Goal: Task Accomplishment & Management: Complete application form

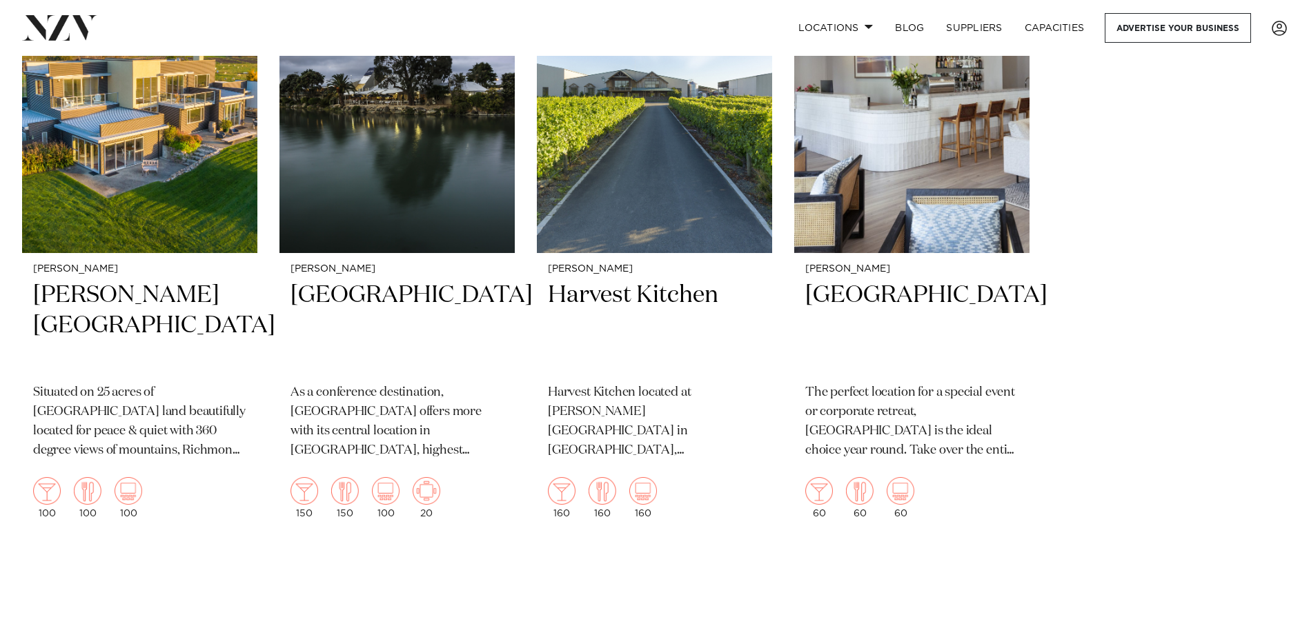
scroll to position [1269, 0]
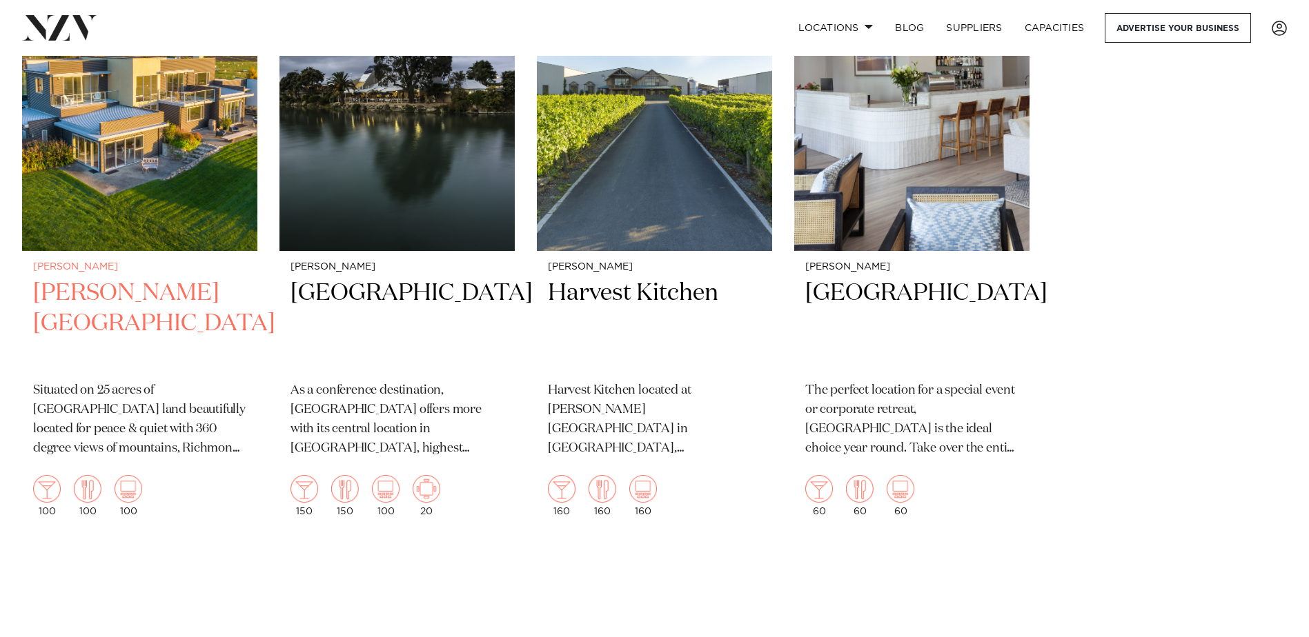
click at [120, 291] on h2 "[PERSON_NAME][GEOGRAPHIC_DATA]" at bounding box center [139, 324] width 213 height 93
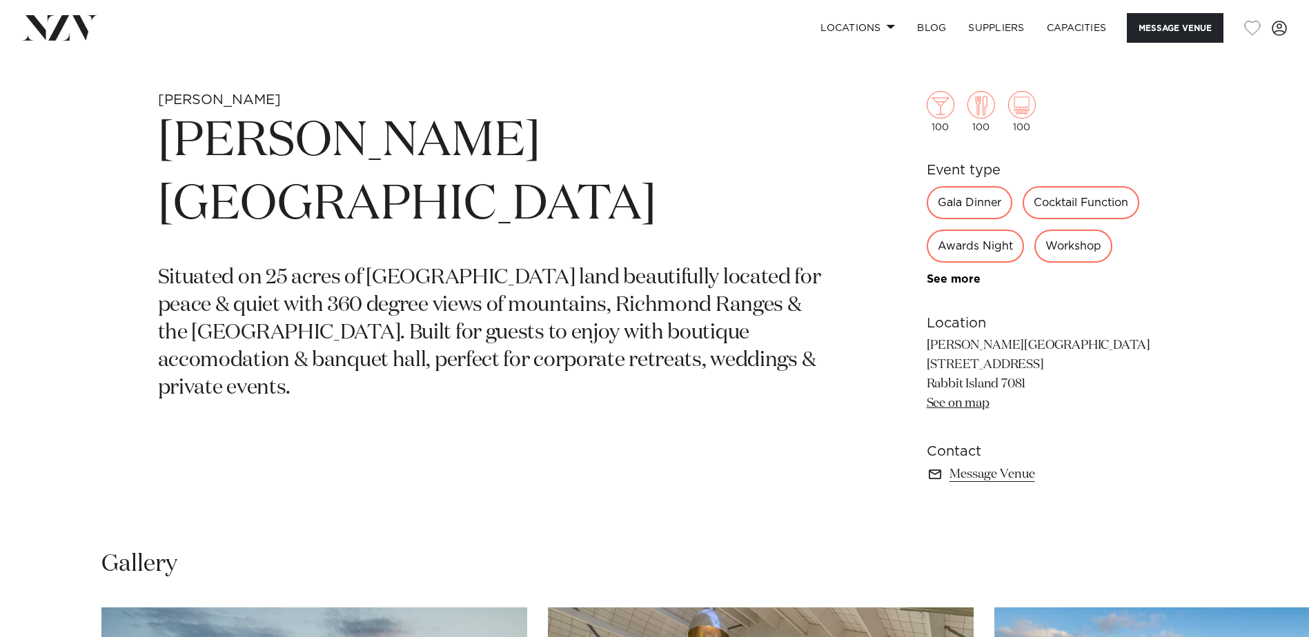
scroll to position [635, 0]
click at [1109, 200] on div "Cocktail Function" at bounding box center [1080, 201] width 117 height 33
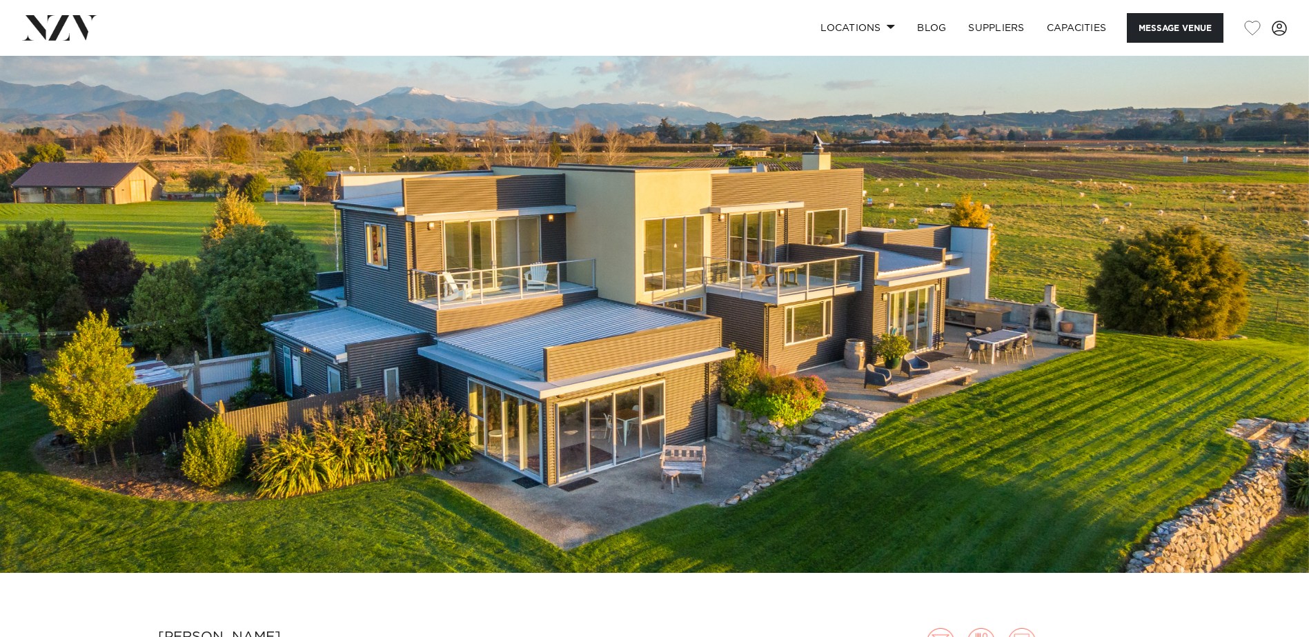
scroll to position [0, 0]
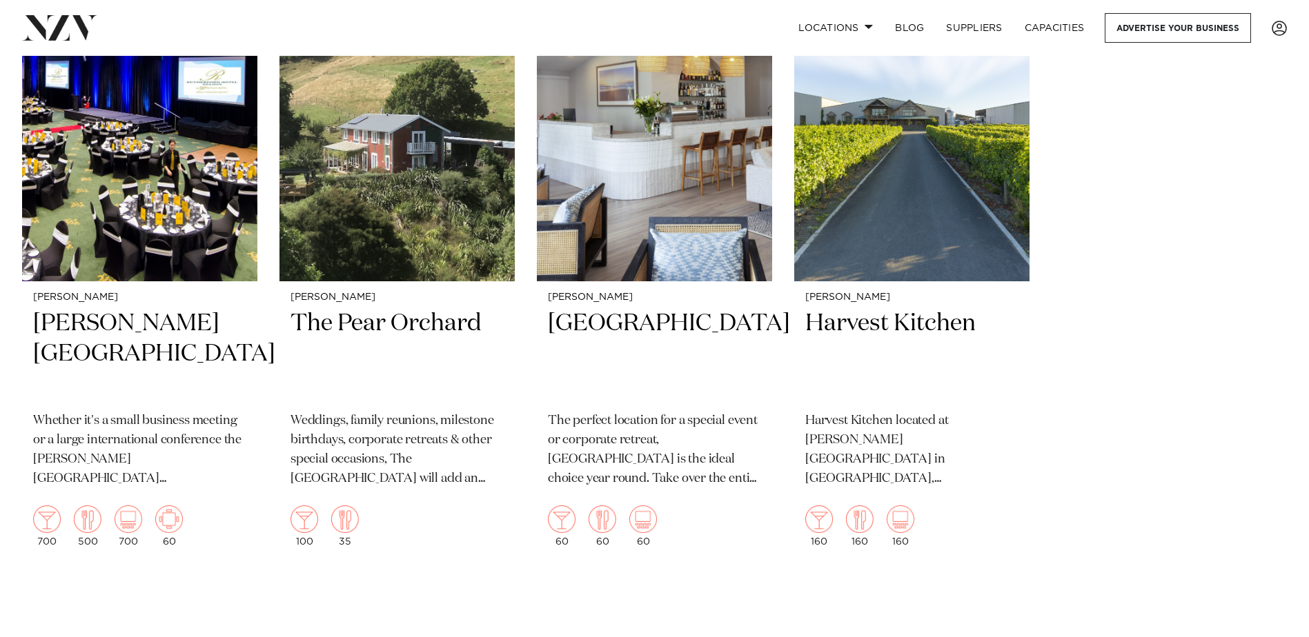
scroll to position [1242, 0]
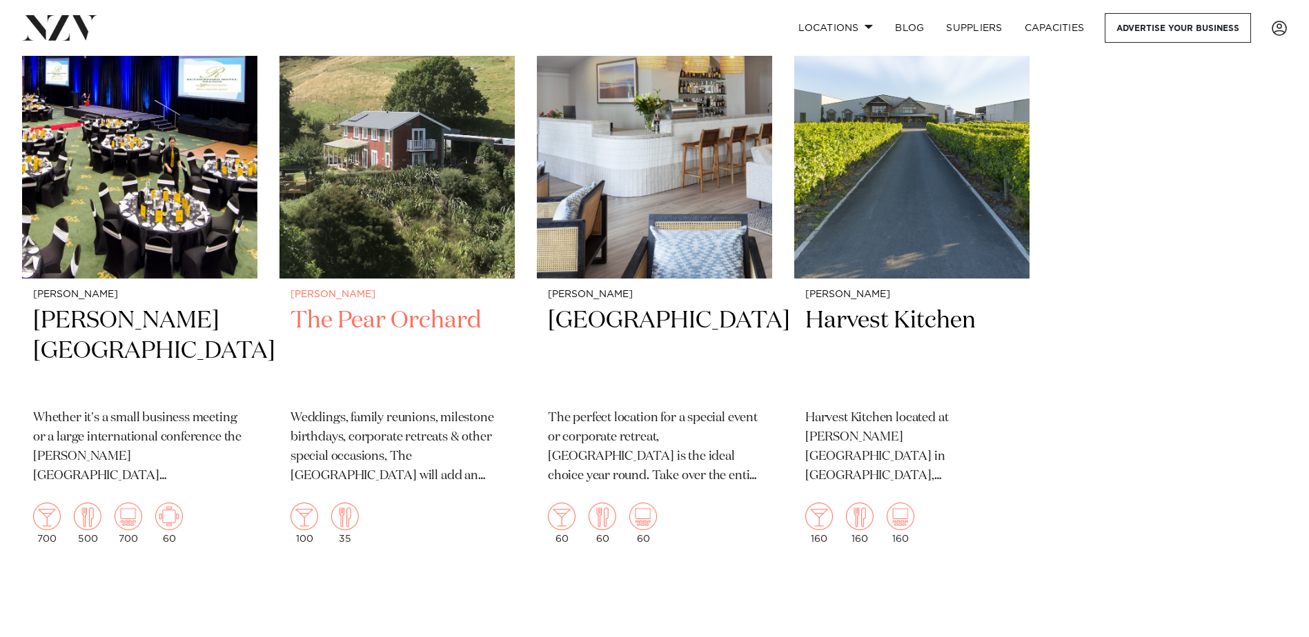
click at [409, 317] on h2 "The Pear Orchard" at bounding box center [396, 352] width 213 height 93
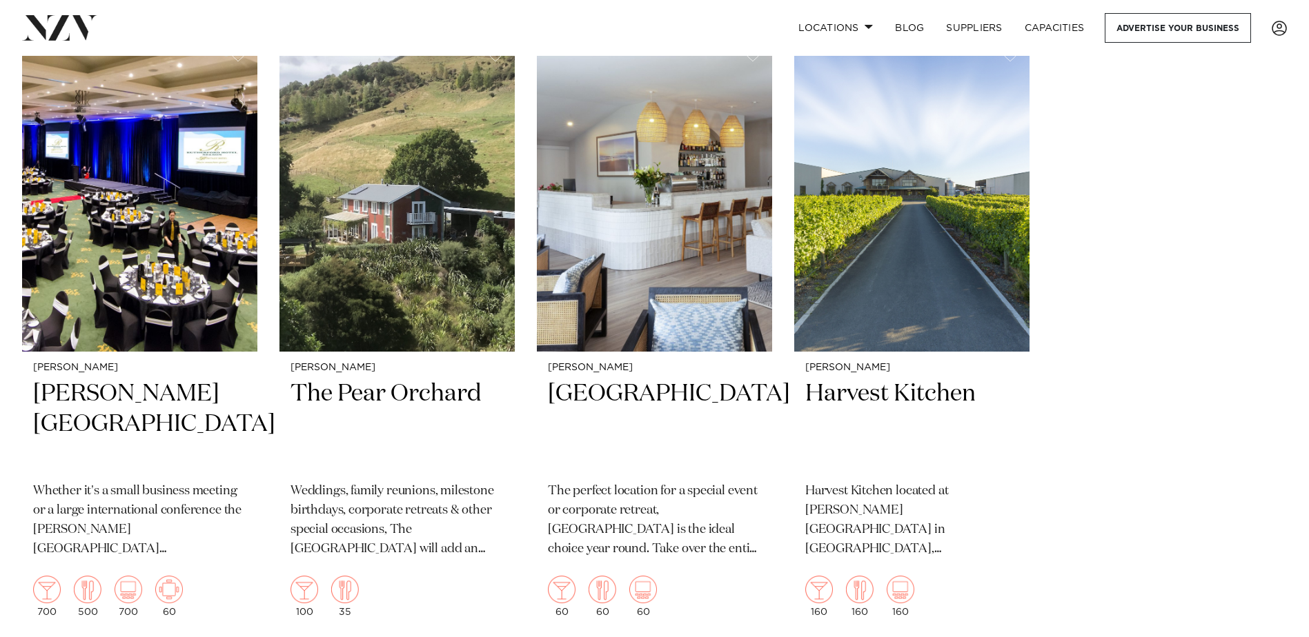
scroll to position [1167, 0]
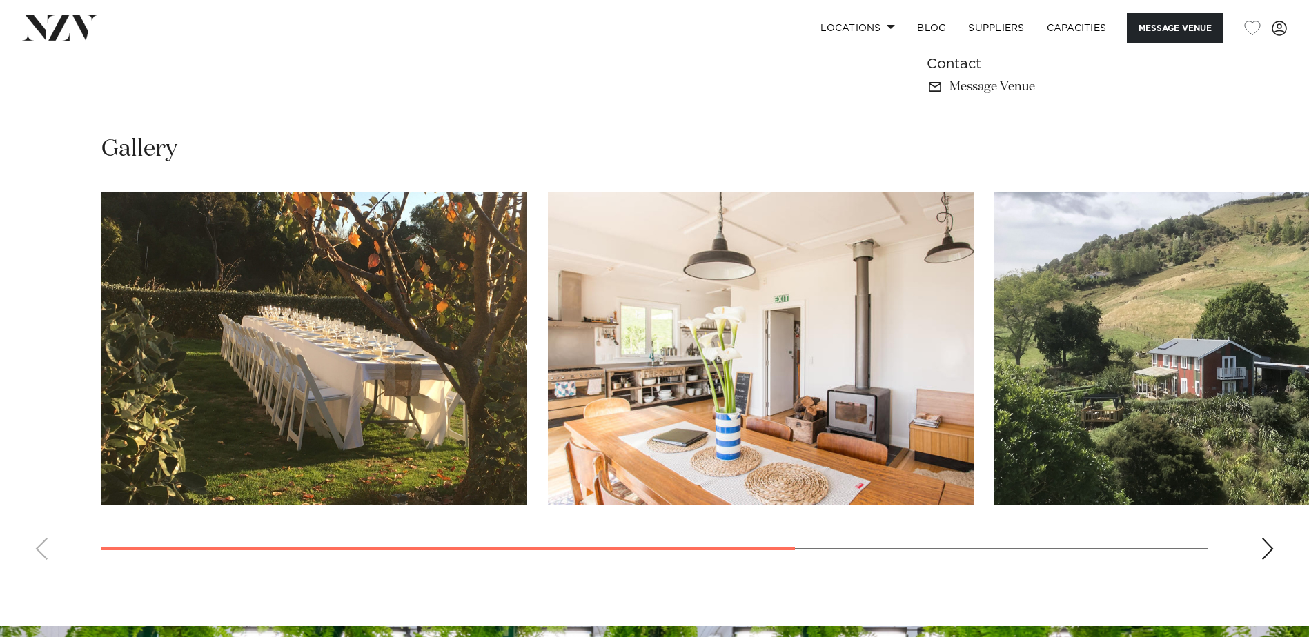
scroll to position [1021, 0]
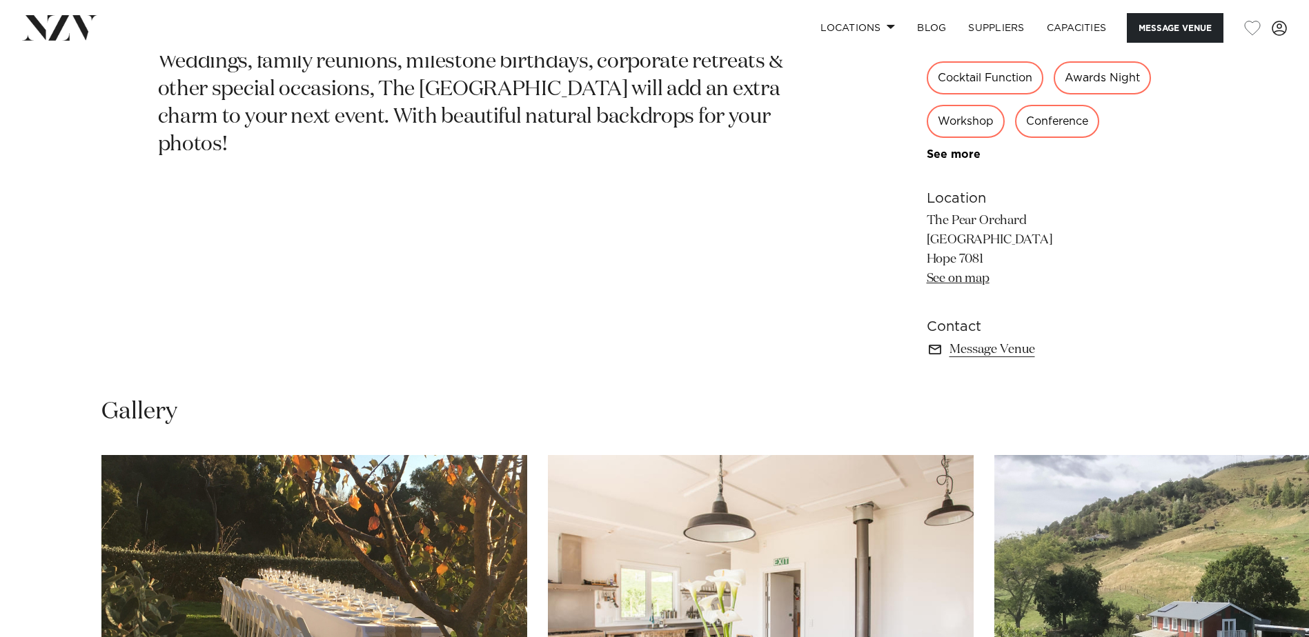
scroll to position [789, 0]
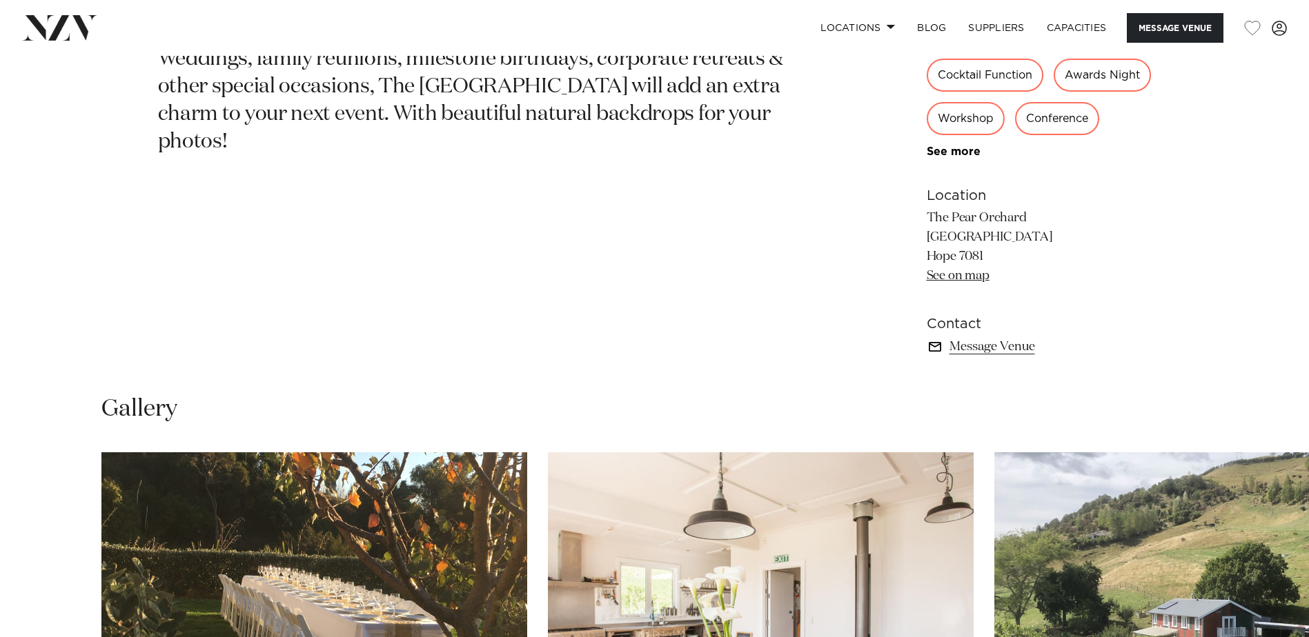
click at [977, 357] on link "Message Venue" at bounding box center [1039, 346] width 225 height 19
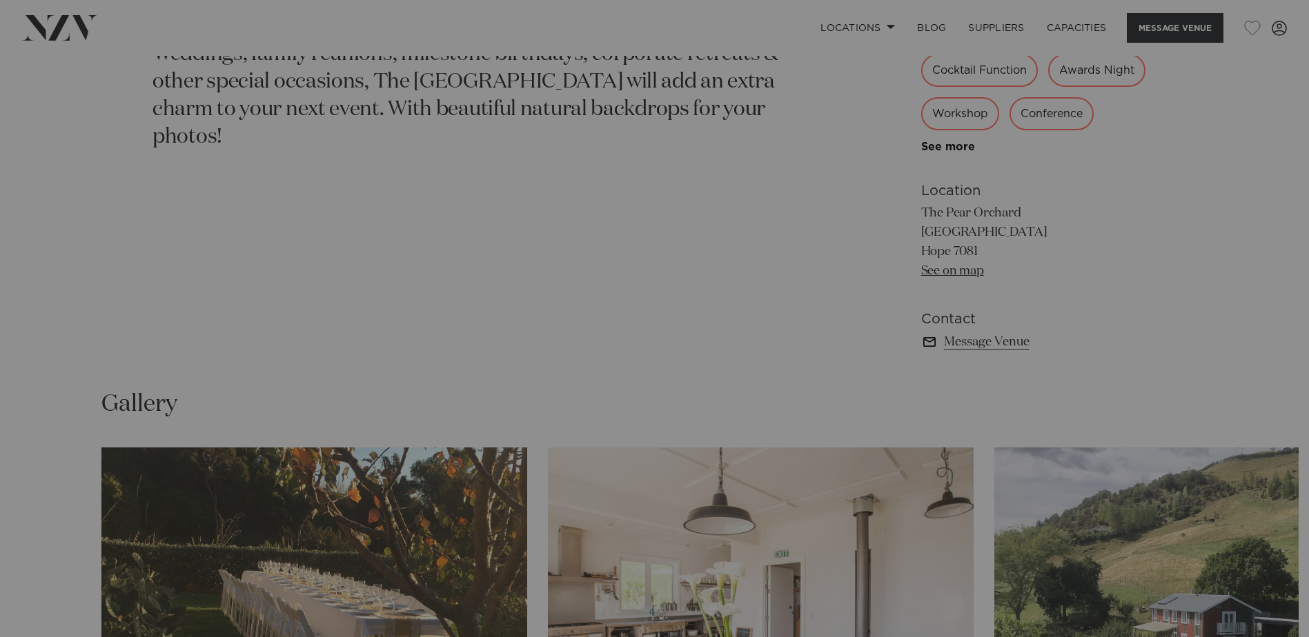
scroll to position [793, 0]
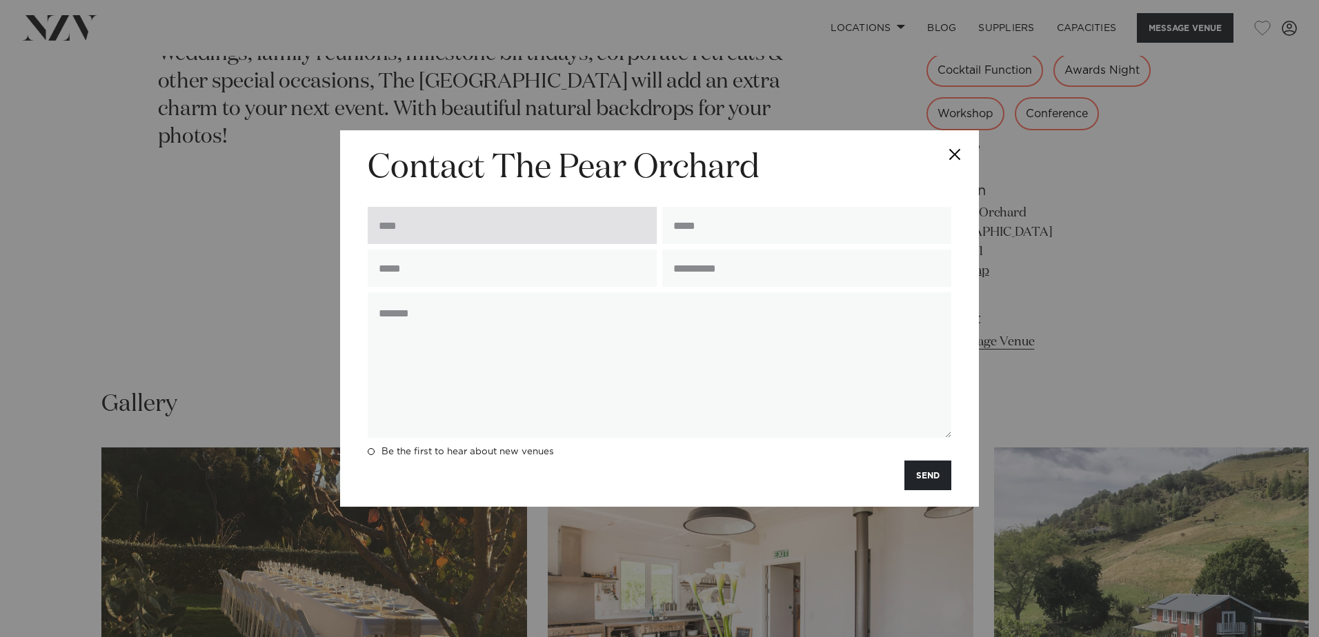
click at [515, 228] on input "text" at bounding box center [512, 225] width 289 height 37
type input "**********"
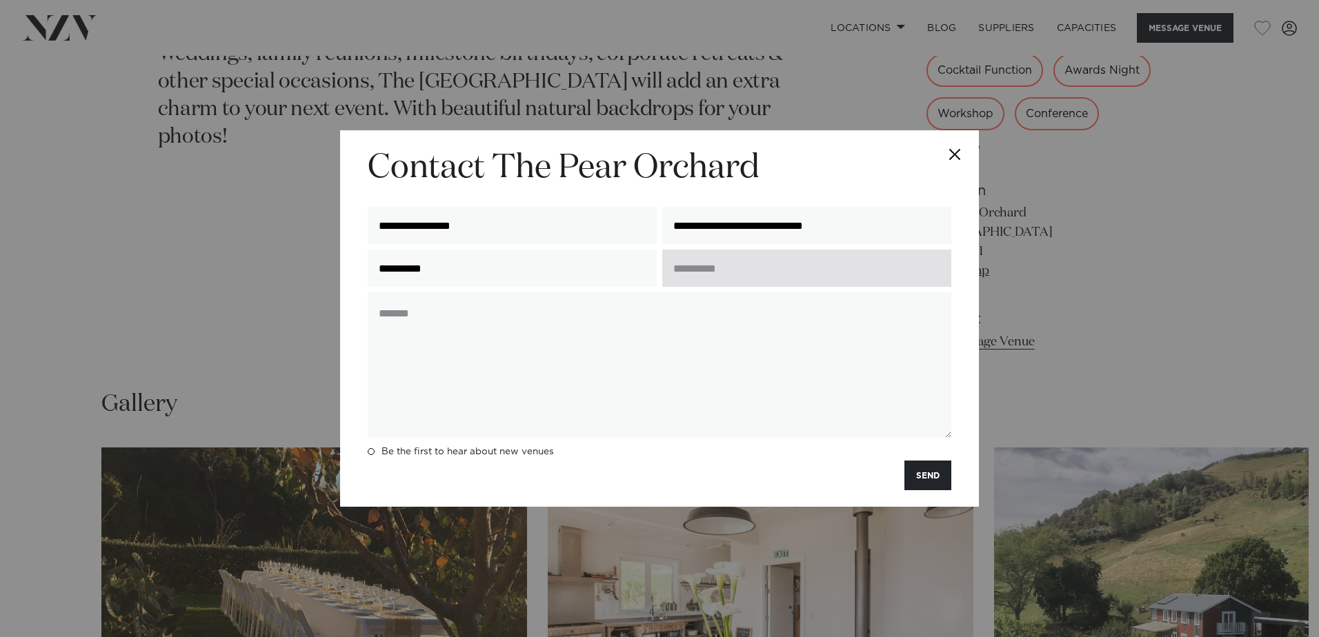
click at [787, 270] on input "text" at bounding box center [806, 268] width 289 height 37
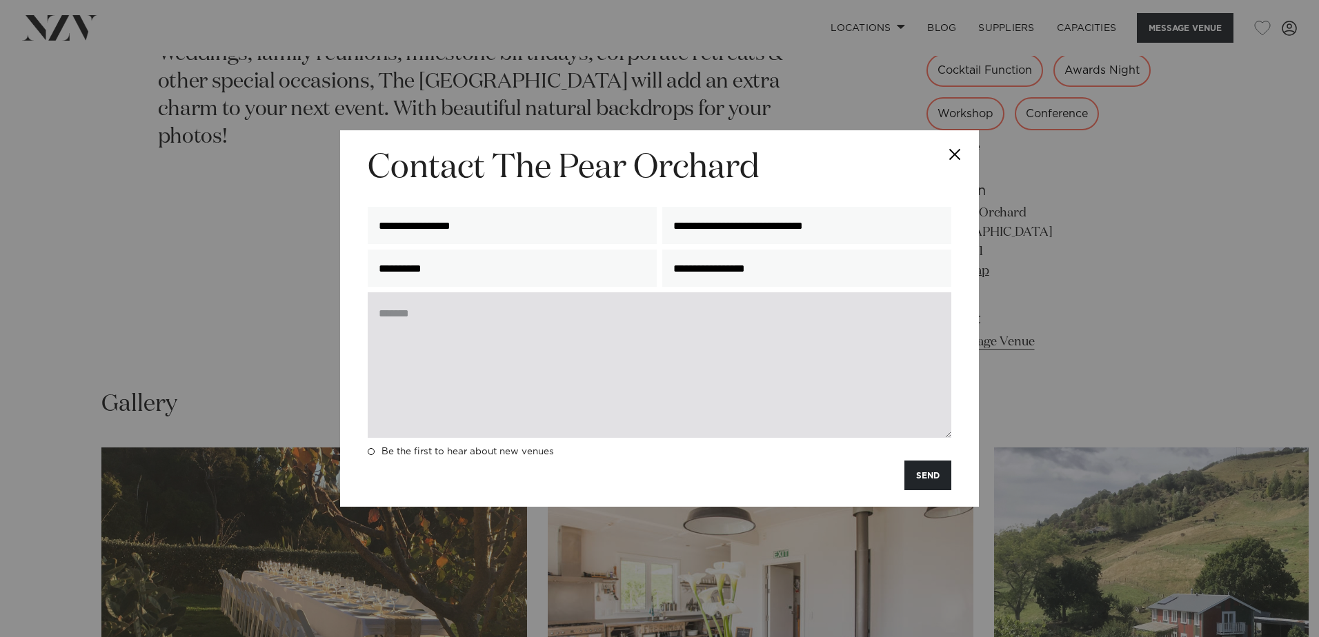
type input "**********"
click at [468, 322] on textarea at bounding box center [660, 366] width 584 height 146
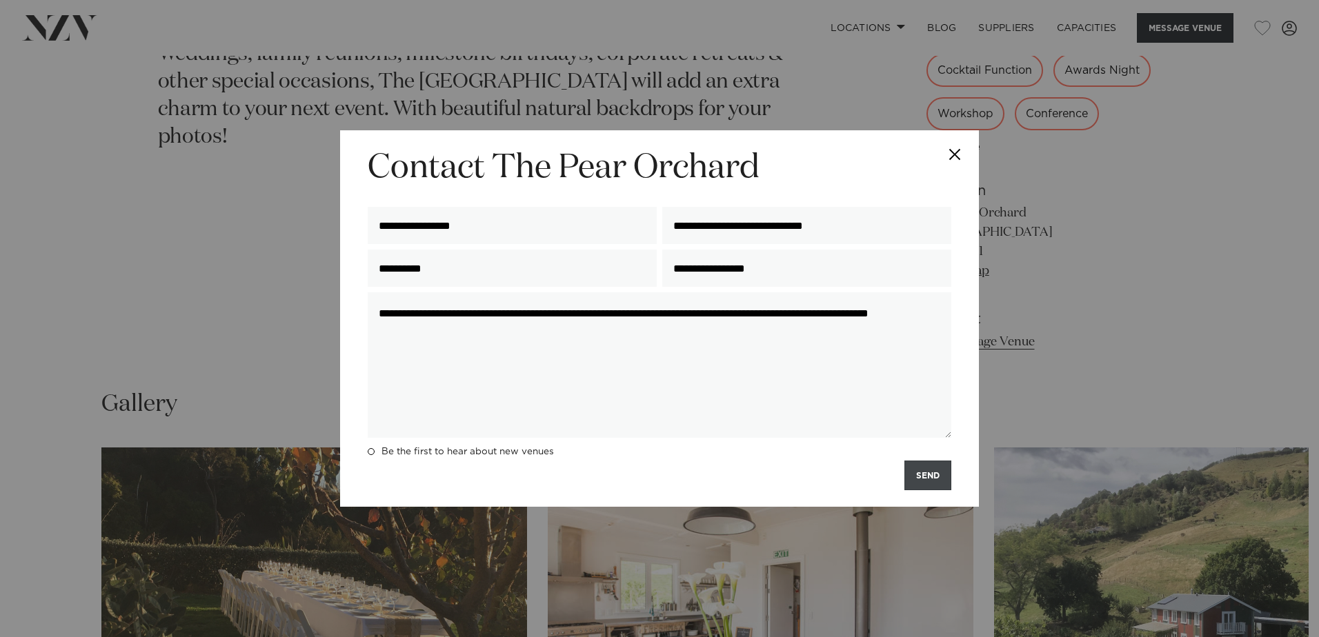
type textarea "**********"
click at [925, 480] on button "SEND" at bounding box center [928, 476] width 47 height 30
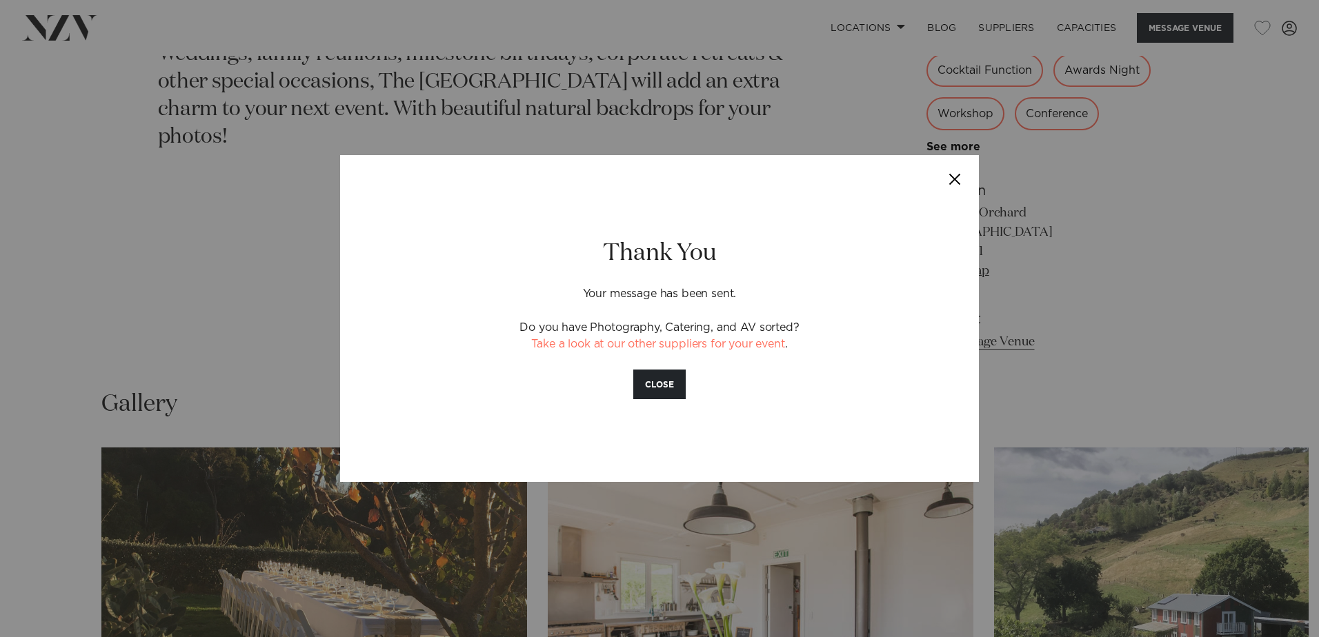
click at [953, 180] on button "Close" at bounding box center [955, 179] width 48 height 48
